Goal: Navigation & Orientation: Find specific page/section

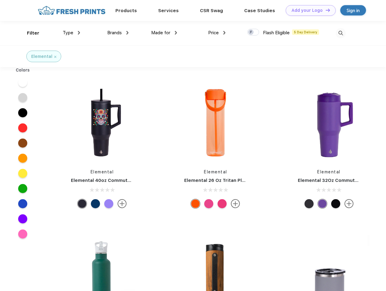
click at [309, 10] on link "Add your Logo Design Tool" at bounding box center [311, 10] width 50 height 11
click at [0, 0] on div "Design Tool" at bounding box center [0, 0] width 0 height 0
click at [325, 10] on link "Add your Logo Design Tool" at bounding box center [311, 10] width 50 height 11
click at [29, 33] on div "Filter" at bounding box center [33, 33] width 12 height 7
click at [72, 33] on span "Type" at bounding box center [68, 32] width 11 height 5
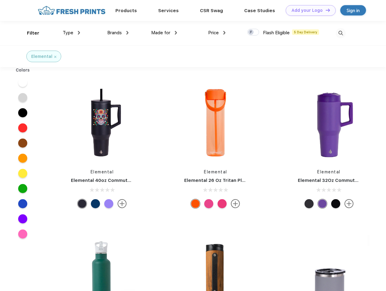
click at [118, 33] on span "Brands" at bounding box center [114, 32] width 15 height 5
click at [164, 33] on span "Made for" at bounding box center [160, 32] width 19 height 5
click at [217, 33] on span "Price" at bounding box center [213, 32] width 11 height 5
click at [253, 32] on div at bounding box center [253, 32] width 12 height 7
click at [251, 32] on input "checkbox" at bounding box center [249, 30] width 4 height 4
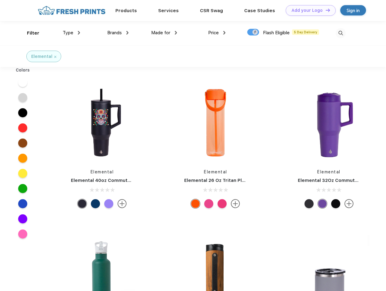
click at [341, 33] on img at bounding box center [341, 33] width 10 height 10
